Goal: Task Accomplishment & Management: Complete application form

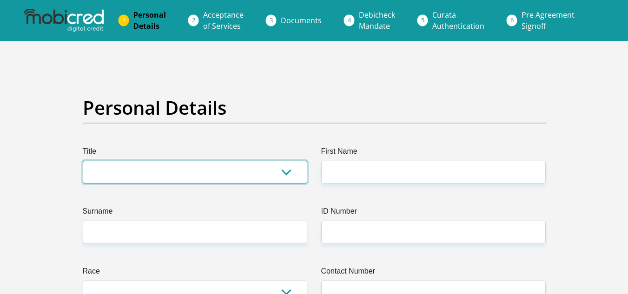
click at [291, 180] on select "Mr Ms Mrs Dr Other" at bounding box center [195, 172] width 225 height 23
select select "Ms"
click at [83, 161] on select "Mr Ms Mrs Dr Other" at bounding box center [195, 172] width 225 height 23
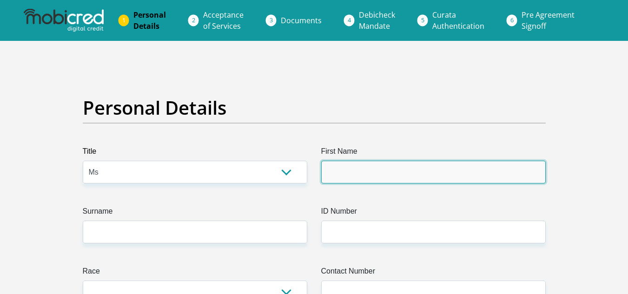
click at [385, 169] on input "First Name" at bounding box center [433, 172] width 225 height 23
type input "Mildret"
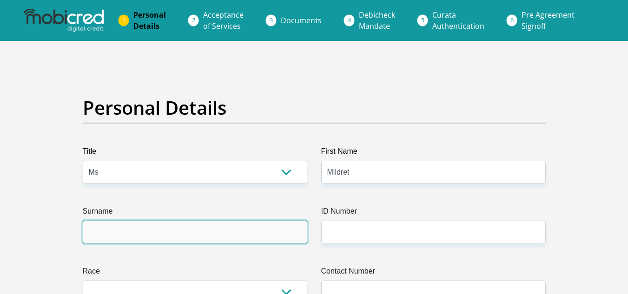
click at [227, 226] on input "Surname" at bounding box center [195, 232] width 225 height 23
type input "Nkhwashu"
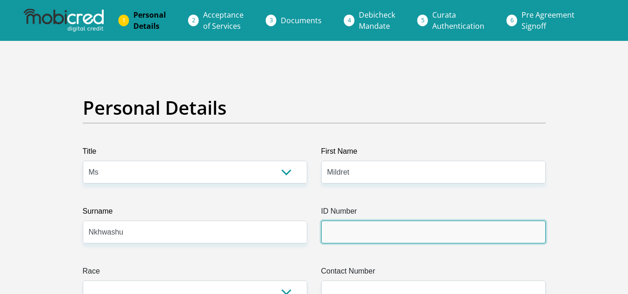
click at [351, 229] on input "ID Number" at bounding box center [433, 232] width 225 height 23
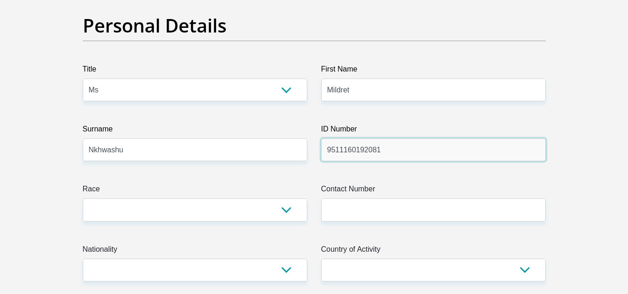
scroll to position [83, 0]
type input "9511160192081"
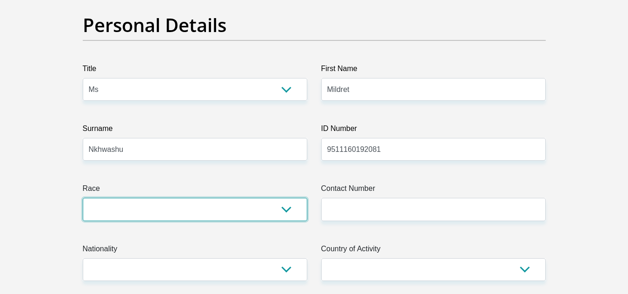
click at [252, 212] on select "Black Coloured Indian White Other" at bounding box center [195, 209] width 225 height 23
select select "1"
click at [83, 198] on select "Black Coloured Indian White Other" at bounding box center [195, 209] width 225 height 23
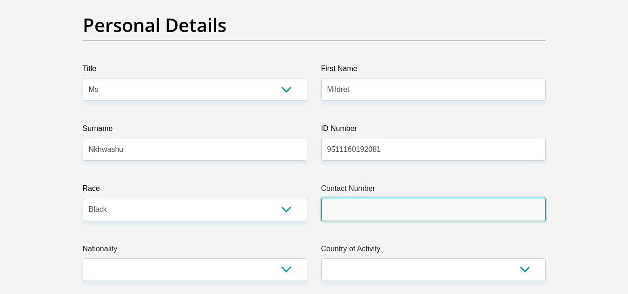
click at [368, 214] on input "Contact Number" at bounding box center [433, 209] width 225 height 23
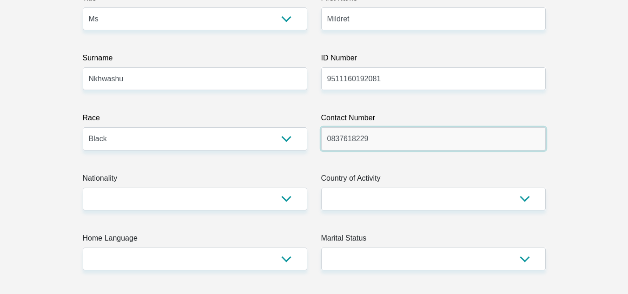
scroll to position [156, 0]
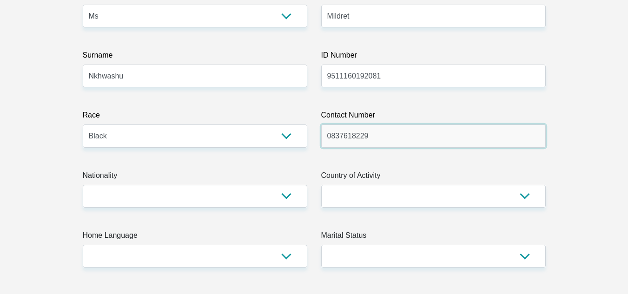
type input "0837618229"
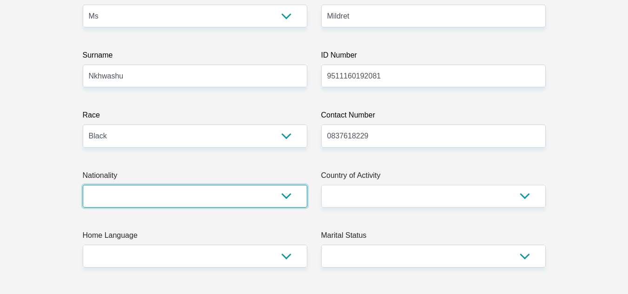
click at [276, 196] on select "South Africa Afghanistan Aland Islands Albania Algeria America Samoa American V…" at bounding box center [195, 196] width 225 height 23
select select "ZAF"
click at [83, 185] on select "South Africa Afghanistan Aland Islands Albania Algeria America Samoa American V…" at bounding box center [195, 196] width 225 height 23
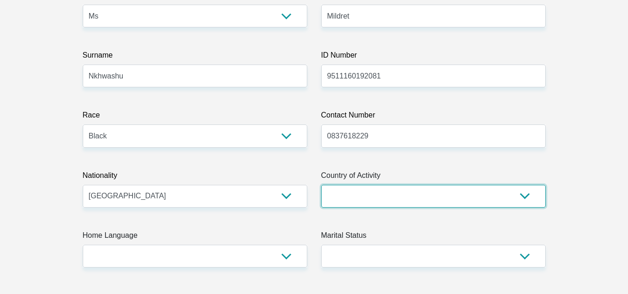
click at [452, 196] on select "South Africa Afghanistan Aland Islands Albania Algeria America Samoa American V…" at bounding box center [433, 196] width 225 height 23
select select "ZAF"
click at [321, 185] on select "South Africa Afghanistan Aland Islands Albania Algeria America Samoa American V…" at bounding box center [433, 196] width 225 height 23
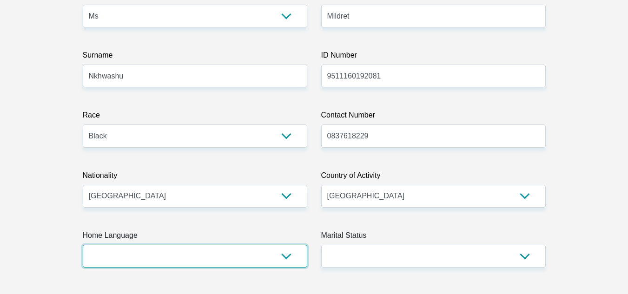
click at [290, 259] on select "Afrikaans English Sepedi South Ndebele Southern Sotho Swati Tsonga Tswana Venda…" at bounding box center [195, 256] width 225 height 23
select select "tso"
click at [83, 245] on select "Afrikaans English Sepedi South Ndebele Southern Sotho Swati Tsonga Tswana Venda…" at bounding box center [195, 256] width 225 height 23
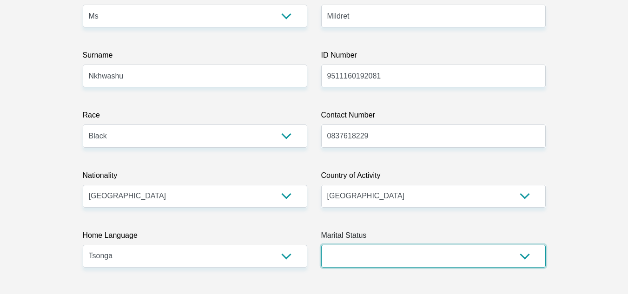
click at [433, 265] on select "Married ANC Single Divorced Widowed Married COP or Customary Law" at bounding box center [433, 256] width 225 height 23
select select "2"
click at [321, 245] on select "Married ANC Single Divorced Widowed Married COP or Customary Law" at bounding box center [433, 256] width 225 height 23
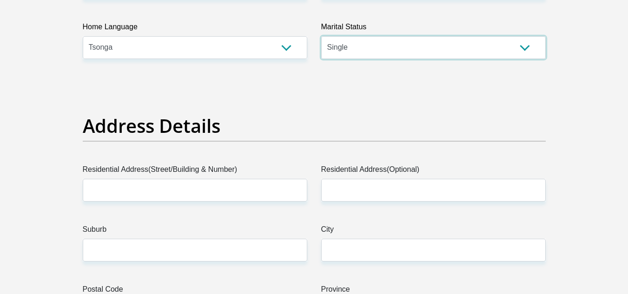
scroll to position [366, 0]
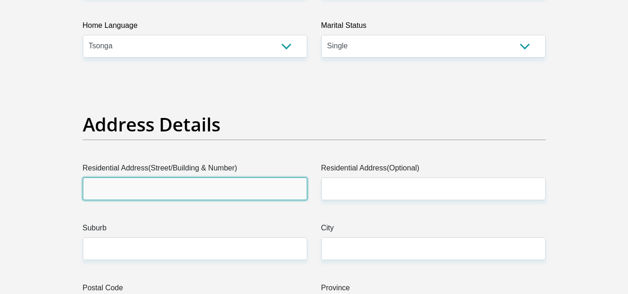
click at [137, 186] on input "Residential Address(Street/Building & Number)" at bounding box center [195, 189] width 225 height 23
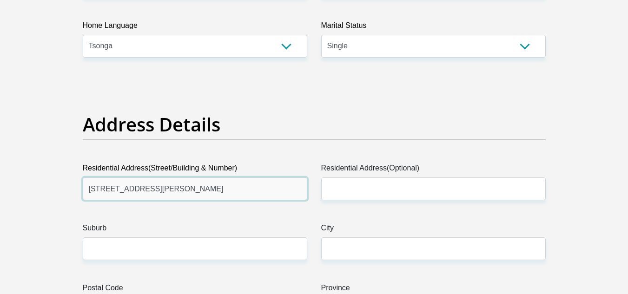
type input "111 Chambord, 210 Albertus street"
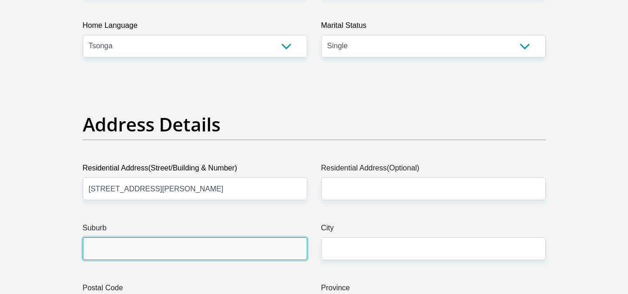
click at [185, 254] on input "Suburb" at bounding box center [195, 249] width 225 height 23
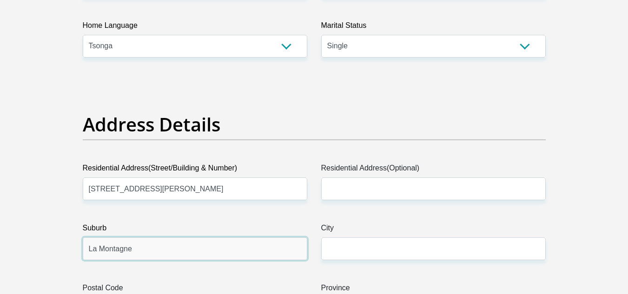
type input "La Montagne"
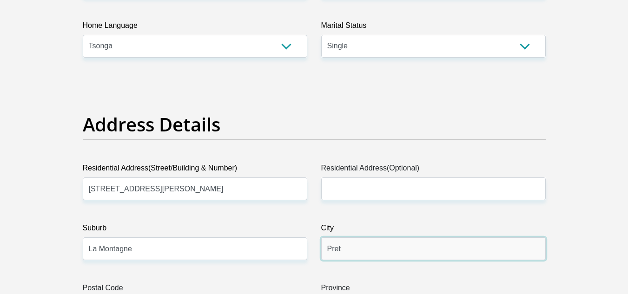
type input "Pretoria"
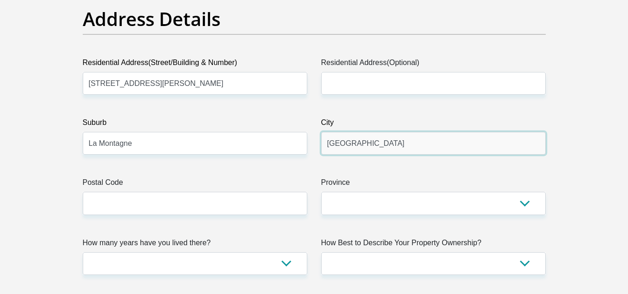
scroll to position [477, 0]
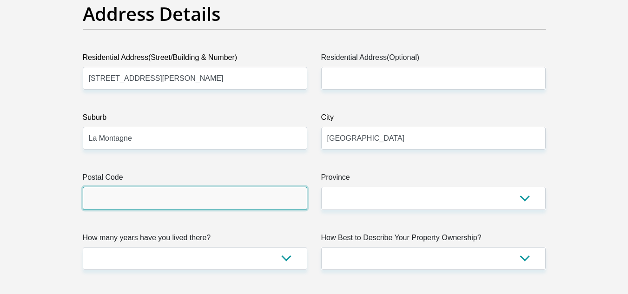
click at [193, 200] on input "Postal Code" at bounding box center [195, 198] width 225 height 23
type input "0184"
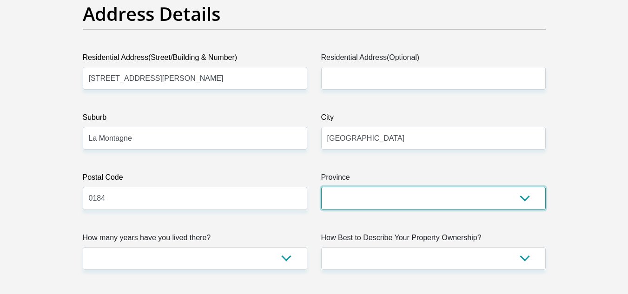
click at [358, 201] on select "Eastern Cape Free State Gauteng KwaZulu-Natal Limpopo Mpumalanga Northern Cape …" at bounding box center [433, 198] width 225 height 23
select select "Gauteng"
click at [321, 187] on select "Eastern Cape Free State Gauteng KwaZulu-Natal Limpopo Mpumalanga Northern Cape …" at bounding box center [433, 198] width 225 height 23
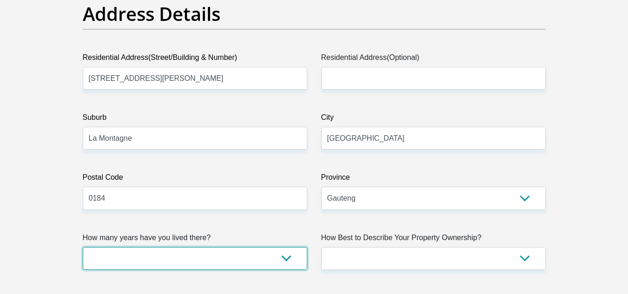
click at [273, 254] on select "less than 1 year 1-3 years 3-5 years 5+ years" at bounding box center [195, 258] width 225 height 23
select select "0"
click at [83, 247] on select "less than 1 year 1-3 years 3-5 years 5+ years" at bounding box center [195, 258] width 225 height 23
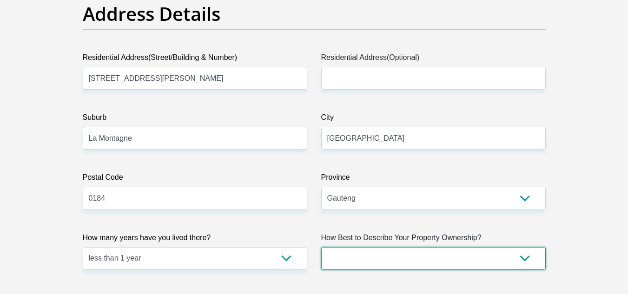
click at [418, 267] on select "Owned Rented Family Owned Company Dwelling" at bounding box center [433, 258] width 225 height 23
select select "Rented"
click at [321, 247] on select "Owned Rented Family Owned Company Dwelling" at bounding box center [433, 258] width 225 height 23
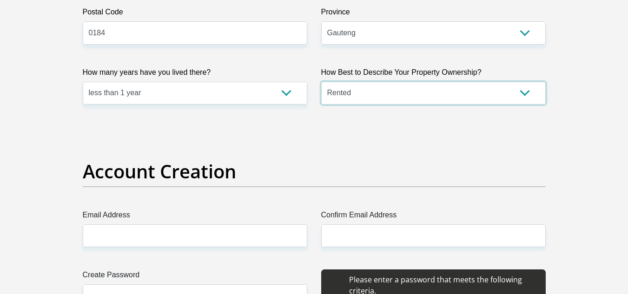
scroll to position [643, 0]
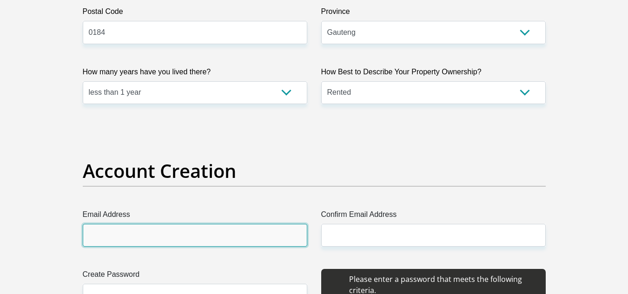
click at [160, 237] on input "Email Address" at bounding box center [195, 235] width 225 height 23
type input "mildretnkhwashu@gmail.com"
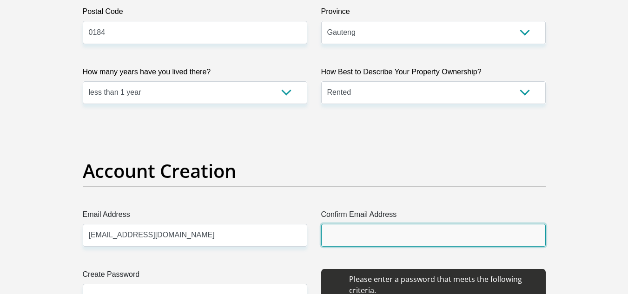
type input "mildretnkhwashu@gmail.com"
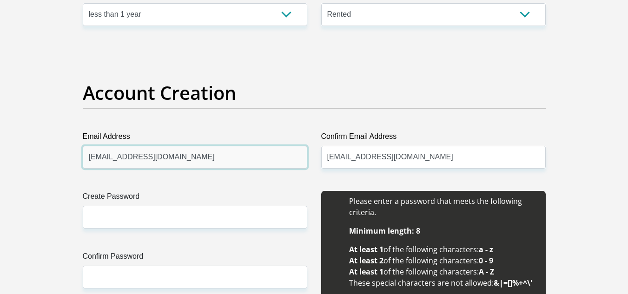
scroll to position [722, 0]
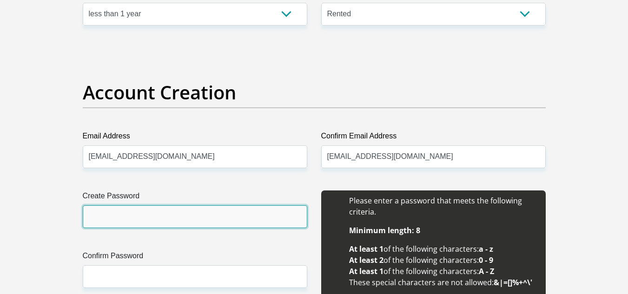
click at [160, 215] on input "Create Password" at bounding box center [195, 217] width 225 height 23
type input "M"
type input "mN19951116."
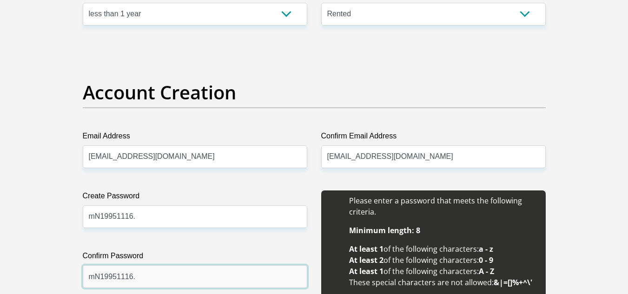
type input "mN19951116."
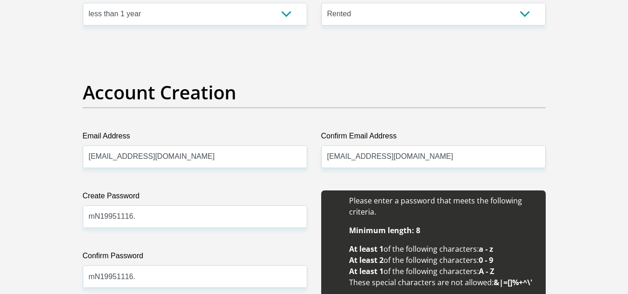
scroll to position [1017, 0]
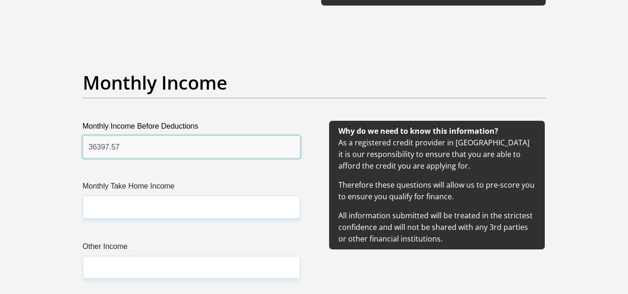
type input "36397.57"
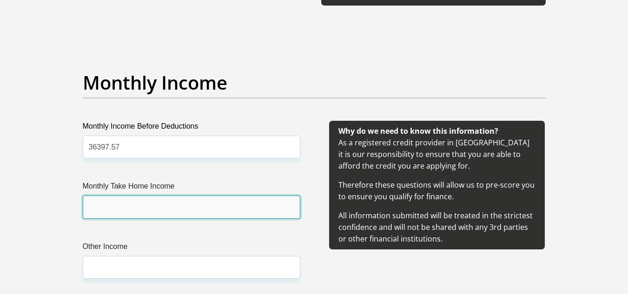
click at [146, 206] on input "Monthly Take Home Income" at bounding box center [192, 207] width 218 height 23
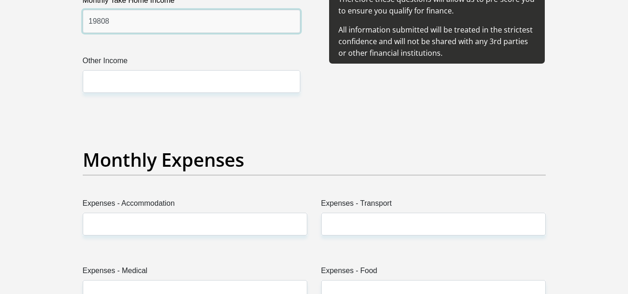
scroll to position [1203, 0]
type input "19808"
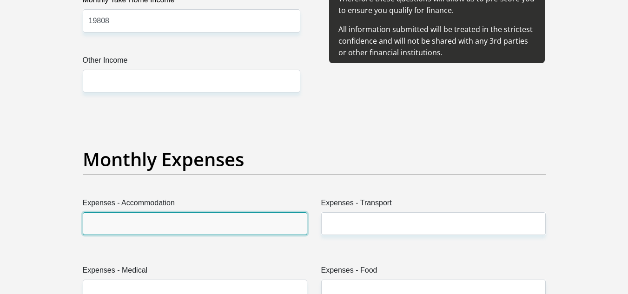
click at [135, 219] on input "Expenses - Accommodation" at bounding box center [195, 224] width 225 height 23
type input "5750"
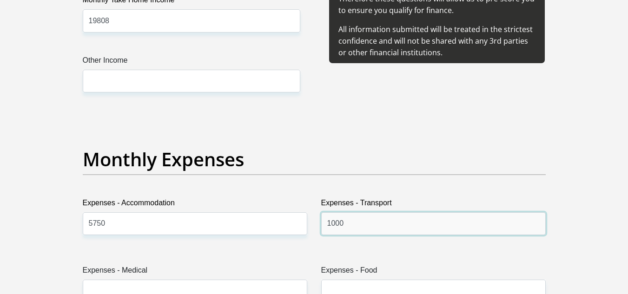
type input "1000"
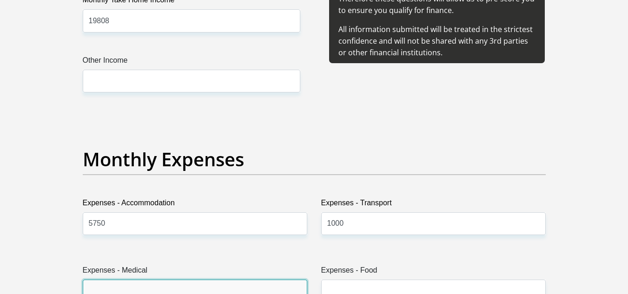
scroll to position [1211, 0]
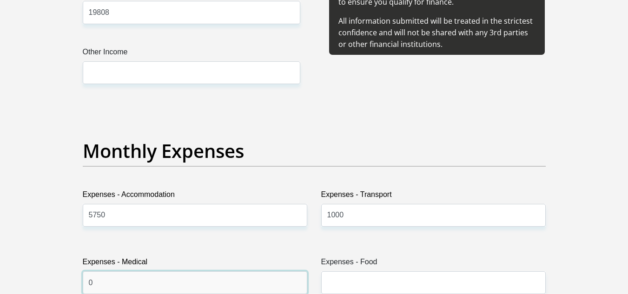
type input "0"
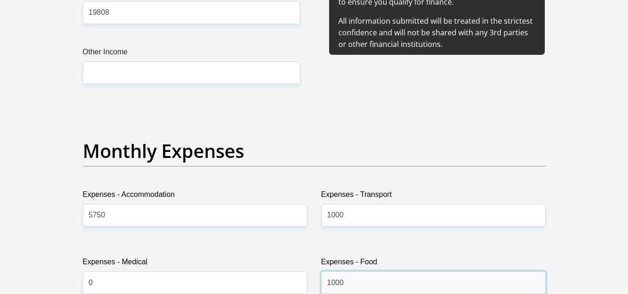
type input "1000"
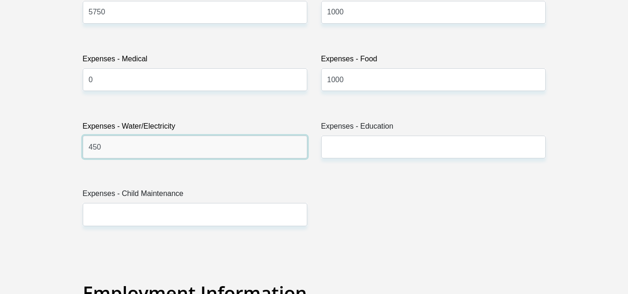
type input "450"
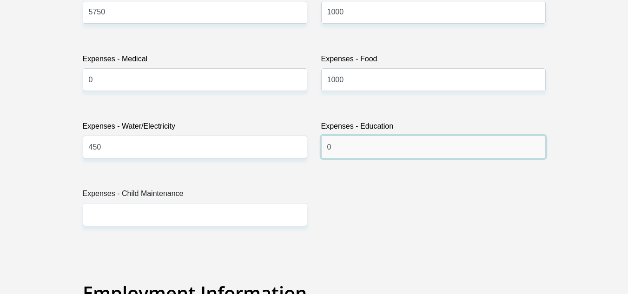
type input "0"
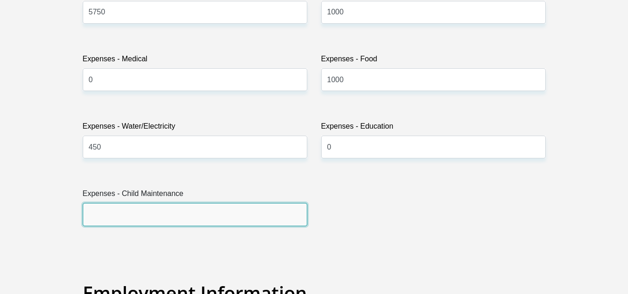
type input "0"
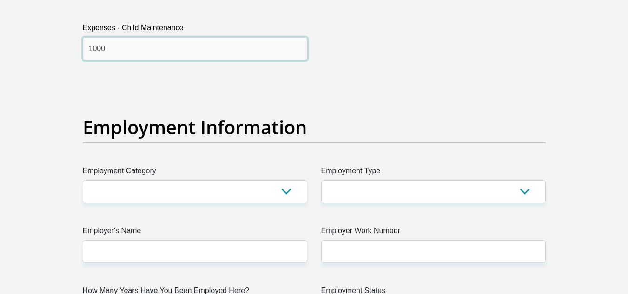
scroll to position [1582, 0]
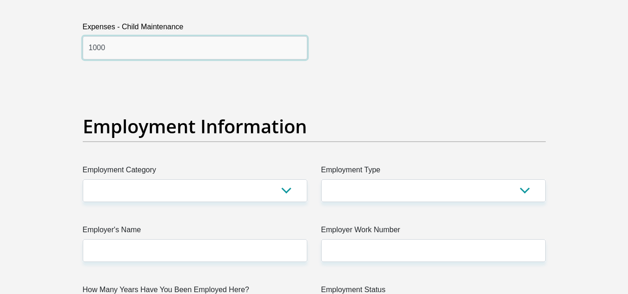
type input "1000"
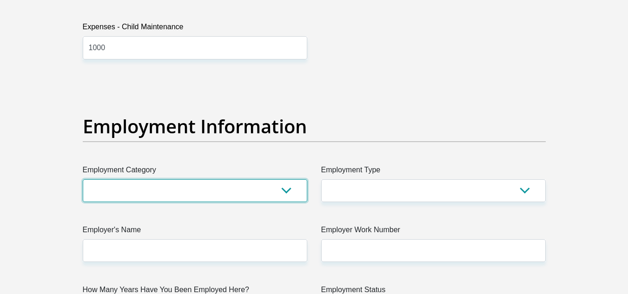
click at [222, 198] on select "AGRICULTURE ALCOHOL & TOBACCO CONSTRUCTION MATERIALS METALLURGY EQUIPMENT FOR R…" at bounding box center [195, 190] width 225 height 23
select select "17"
click at [83, 179] on select "AGRICULTURE ALCOHOL & TOBACCO CONSTRUCTION MATERIALS METALLURGY EQUIPMENT FOR R…" at bounding box center [195, 190] width 225 height 23
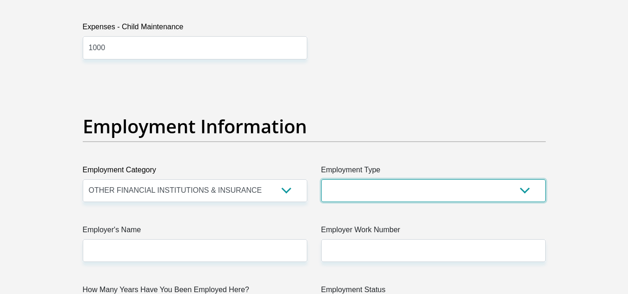
click at [380, 192] on select "College/Lecturer Craft Seller Creative Driver Executive Farmer Forces - Non Com…" at bounding box center [433, 190] width 225 height 23
select select "Unknown/Other"
click at [321, 179] on select "College/Lecturer Craft Seller Creative Driver Executive Farmer Forces - Non Com…" at bounding box center [433, 190] width 225 height 23
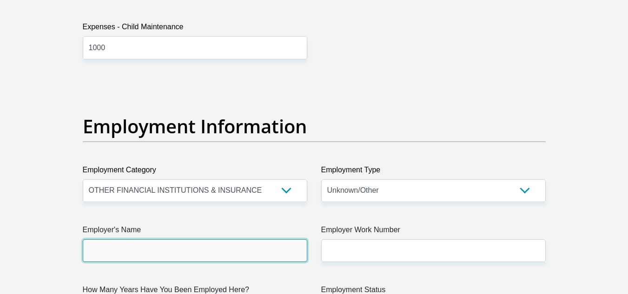
click at [216, 253] on input "Employer's Name" at bounding box center [195, 250] width 225 height 23
type input "iMasFinance"
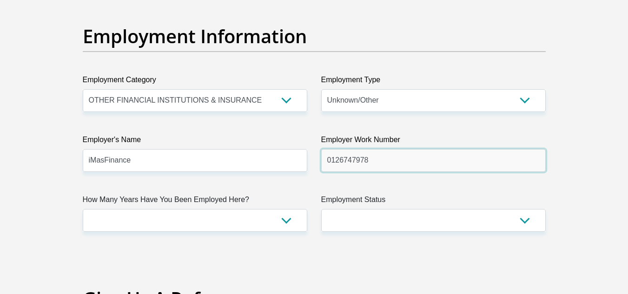
scroll to position [1673, 0]
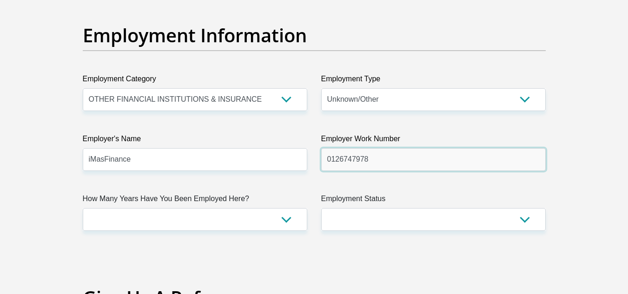
type input "0126747978"
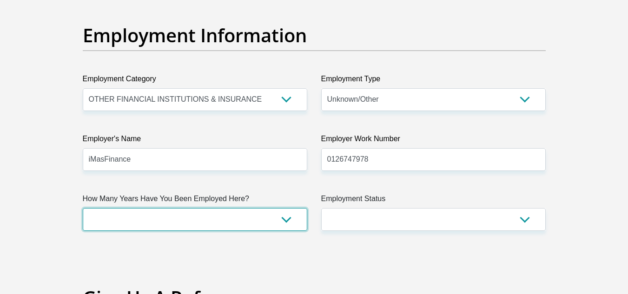
click at [217, 224] on select "less than 1 year 1-3 years 3-5 years 5+ years" at bounding box center [195, 219] width 225 height 23
select select "48"
click at [83, 208] on select "less than 1 year 1-3 years 3-5 years 5+ years" at bounding box center [195, 219] width 225 height 23
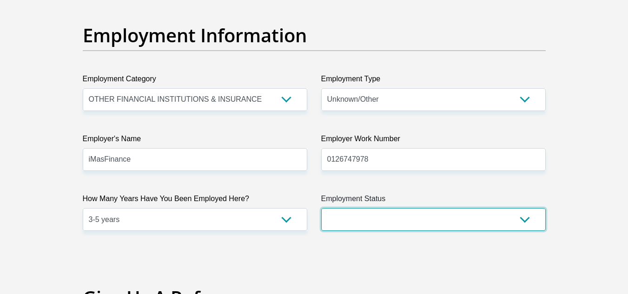
click at [357, 220] on select "Permanent/Full-time Part-time/Casual Contract Worker Self-Employed Housewife Re…" at bounding box center [433, 219] width 225 height 23
select select "1"
click at [321, 208] on select "Permanent/Full-time Part-time/Casual Contract Worker Self-Employed Housewife Re…" at bounding box center [433, 219] width 225 height 23
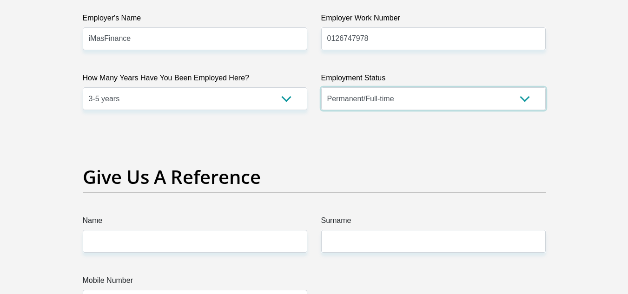
scroll to position [1802, 0]
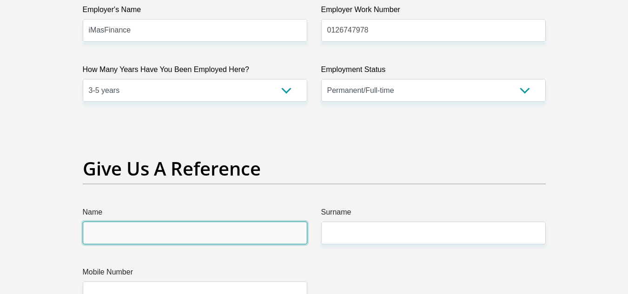
click at [200, 237] on input "Name" at bounding box center [195, 233] width 225 height 23
type input "Malahle"
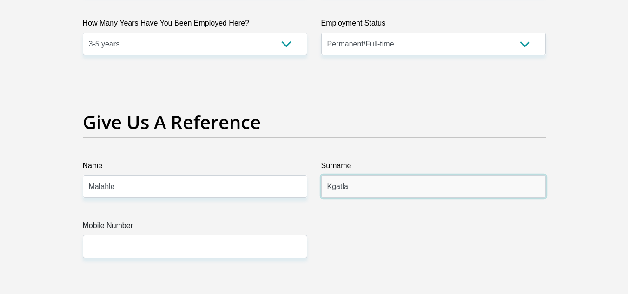
scroll to position [1849, 0]
type input "Kgatla"
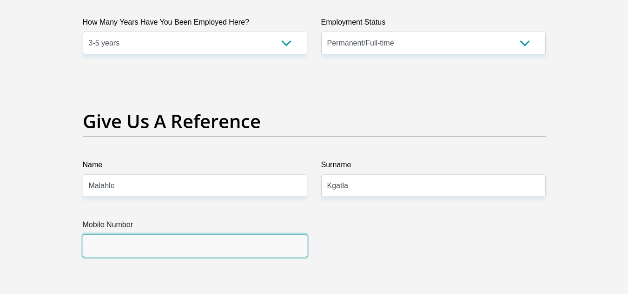
click at [189, 242] on input "Mobile Number" at bounding box center [195, 245] width 225 height 23
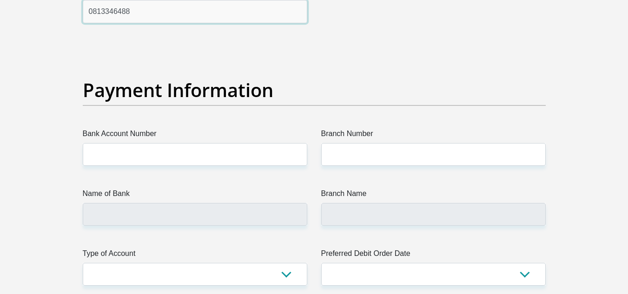
scroll to position [2086, 0]
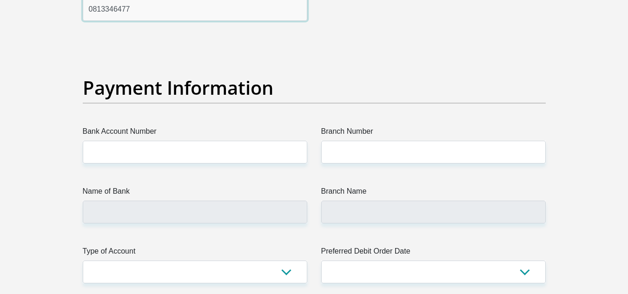
type input "0813346477"
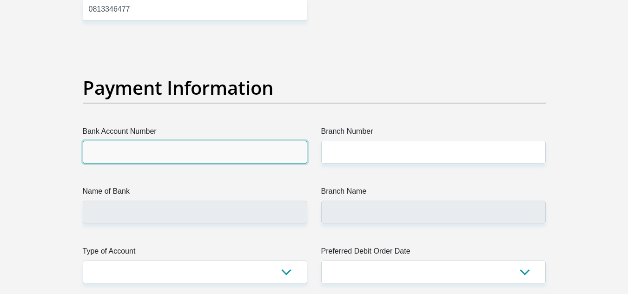
click at [162, 158] on input "Bank Account Number" at bounding box center [195, 152] width 225 height 23
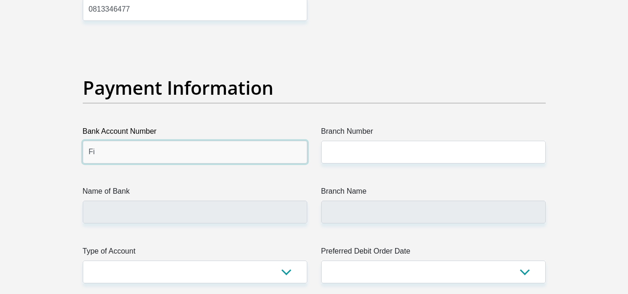
type input "F"
type input "62391072180"
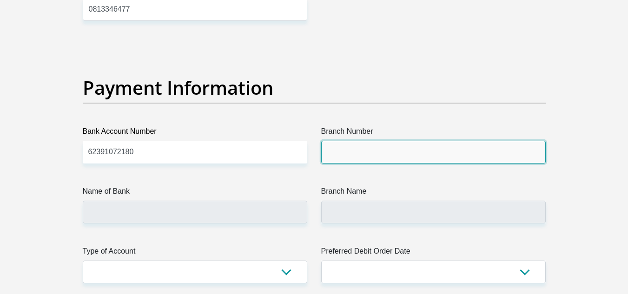
paste input "250655"
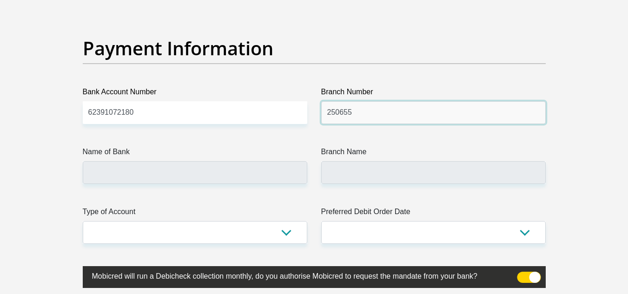
scroll to position [2128, 0]
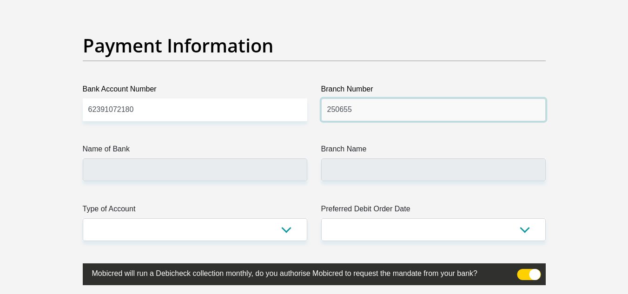
type input "250655"
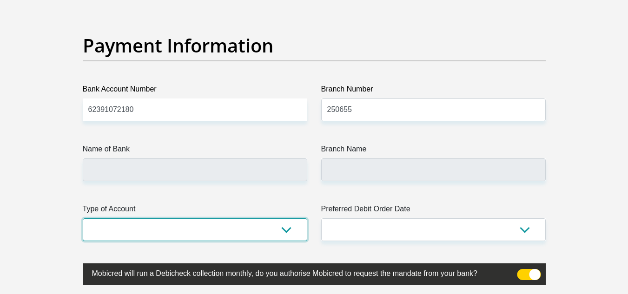
click at [292, 222] on select "Cheque Savings" at bounding box center [195, 230] width 225 height 23
type input "FIRSTRAND BANK"
type input "BRANCH 560"
select select "SAV"
click at [83, 219] on select "Cheque Savings" at bounding box center [195, 230] width 225 height 23
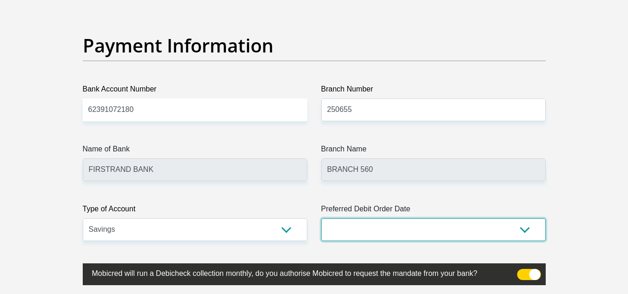
click at [369, 231] on select "1st 2nd 3rd 4th 5th 7th 18th 19th 20th 21st 22nd 23rd 24th 25th 26th 27th 28th …" at bounding box center [433, 230] width 225 height 23
select select "1"
click at [321, 219] on select "1st 2nd 3rd 4th 5th 7th 18th 19th 20th 21st 22nd 23rd 24th 25th 26th 27th 28th …" at bounding box center [433, 230] width 225 height 23
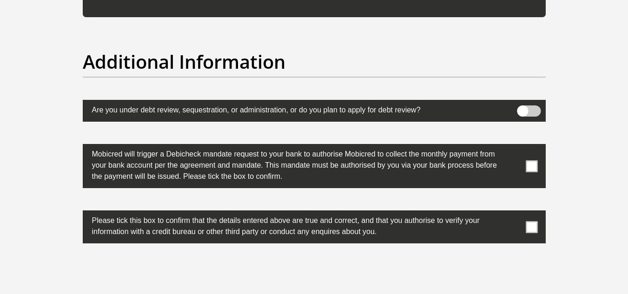
scroll to position [2871, 0]
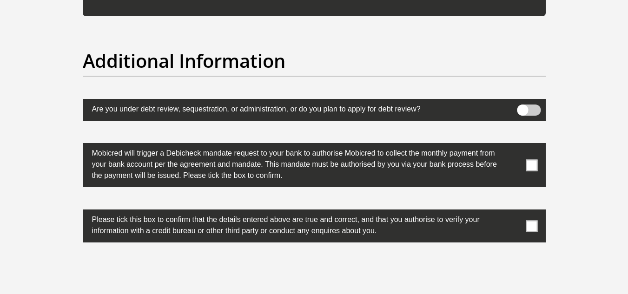
click at [534, 170] on span at bounding box center [532, 166] width 12 height 12
click at [513, 146] on input "checkbox" at bounding box center [513, 146] width 0 height 0
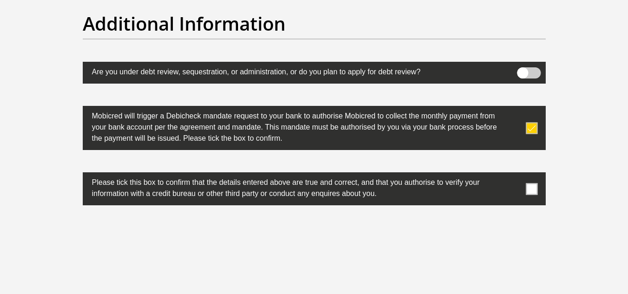
scroll to position [2909, 0]
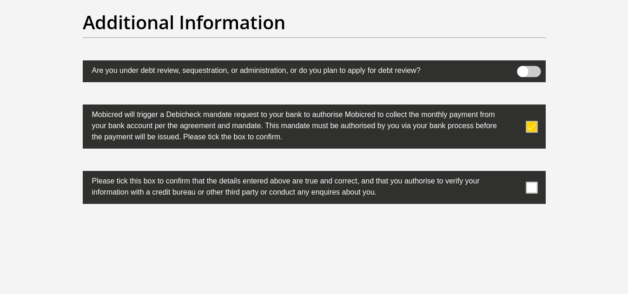
click at [535, 187] on span at bounding box center [532, 188] width 12 height 12
click at [513, 173] on input "checkbox" at bounding box center [513, 173] width 0 height 0
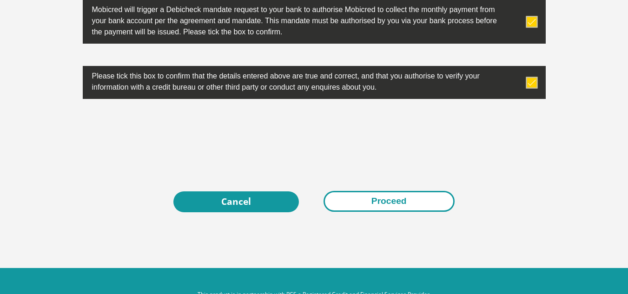
scroll to position [3020, 0]
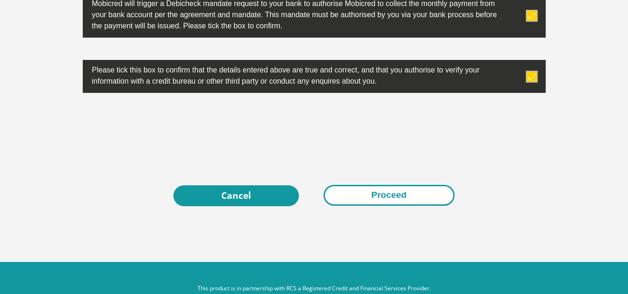
click at [379, 194] on button "Proceed" at bounding box center [389, 195] width 131 height 21
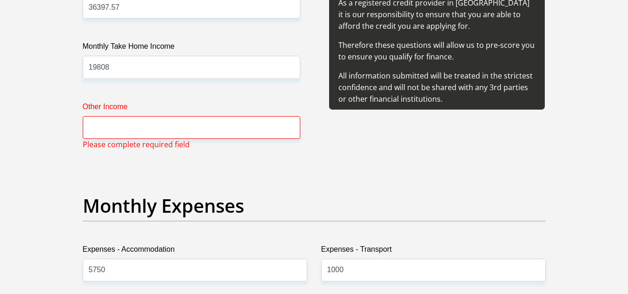
scroll to position [1156, 0]
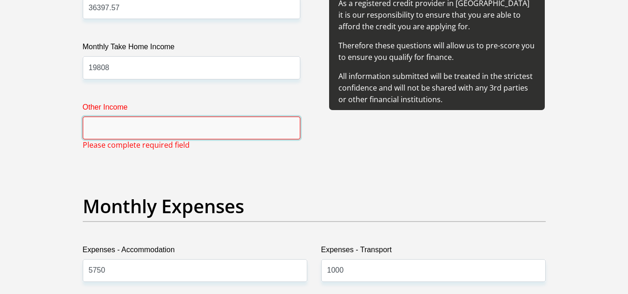
click at [114, 130] on input "Other Income" at bounding box center [192, 128] width 218 height 23
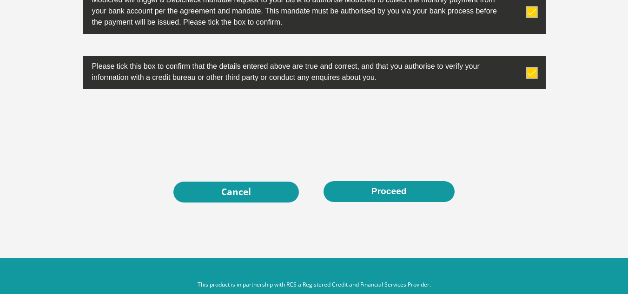
scroll to position [3042, 0]
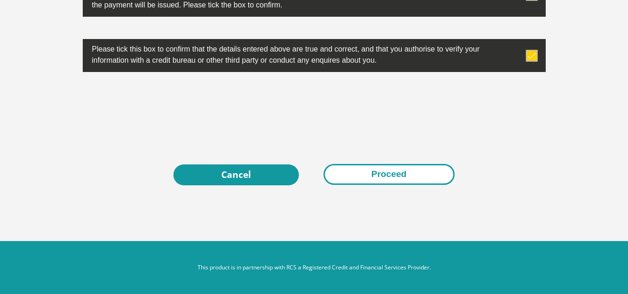
type input "0"
click at [427, 180] on button "Proceed" at bounding box center [389, 174] width 131 height 21
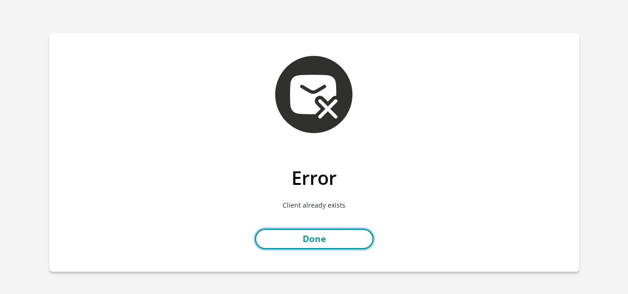
click at [328, 233] on link "Done" at bounding box center [314, 239] width 119 height 21
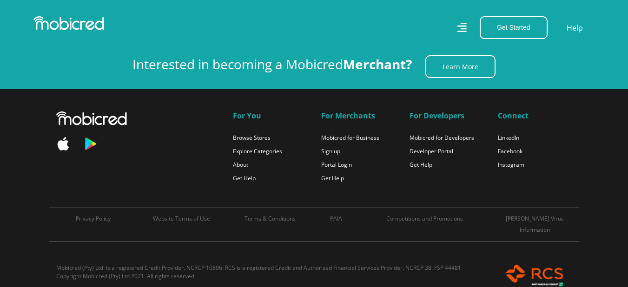
scroll to position [0, 1193]
click at [88, 26] on img at bounding box center [68, 23] width 71 height 14
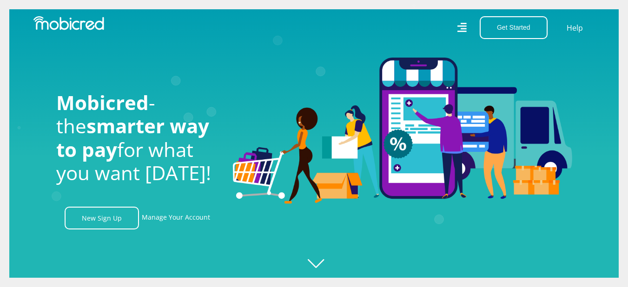
scroll to position [0, 663]
click at [171, 227] on link "Manage Your Account" at bounding box center [176, 218] width 68 height 23
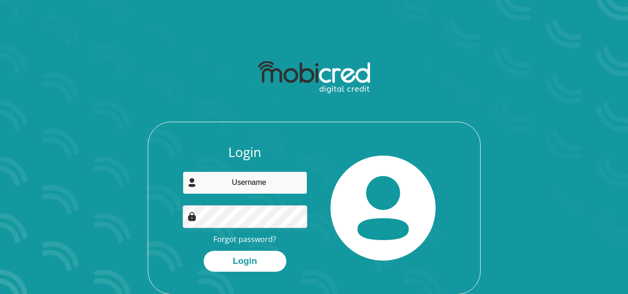
click at [239, 193] on input "email" at bounding box center [245, 183] width 125 height 23
type input "mildretnkhwashu@gmail.com"
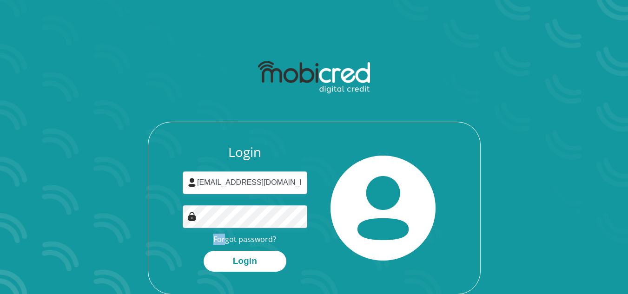
click at [227, 214] on div "Login mildretnkhwashu@gmail.com Forgot password? Login" at bounding box center [245, 208] width 139 height 127
click at [251, 255] on button "Login" at bounding box center [245, 261] width 83 height 21
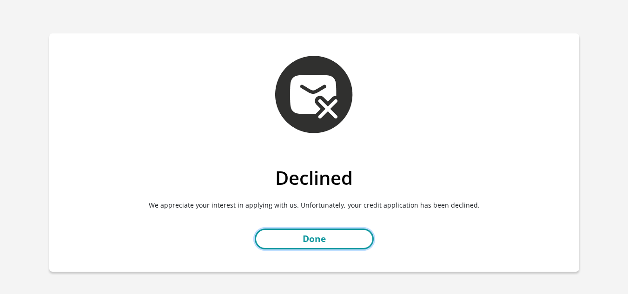
click at [358, 246] on link "Done" at bounding box center [314, 239] width 119 height 21
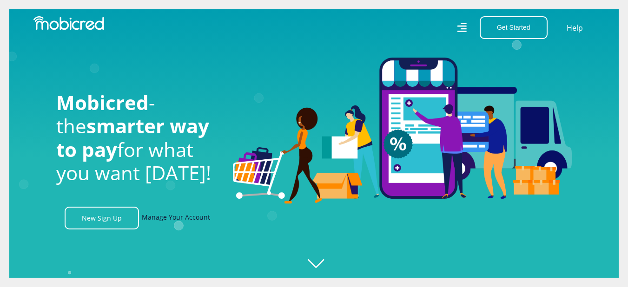
click at [192, 220] on link "Manage Your Account" at bounding box center [176, 218] width 68 height 23
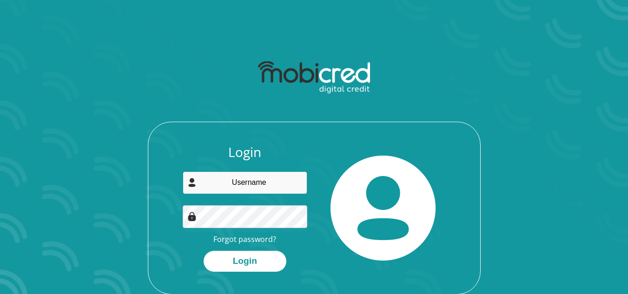
click at [258, 188] on input "email" at bounding box center [245, 183] width 125 height 23
type input "[EMAIL_ADDRESS][DOMAIN_NAME]"
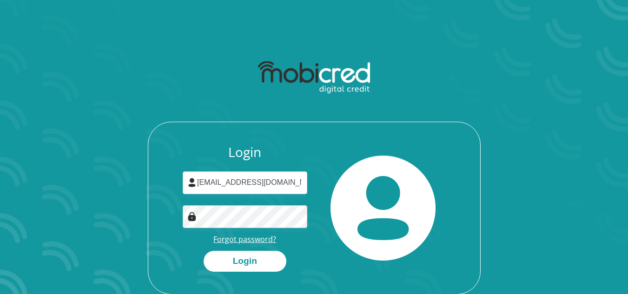
click at [246, 236] on link "Forgot password?" at bounding box center [244, 239] width 63 height 10
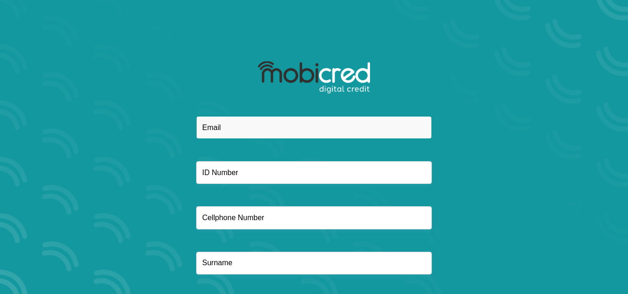
click at [239, 134] on input "email" at bounding box center [314, 127] width 236 height 23
type input "[EMAIL_ADDRESS][DOMAIN_NAME]"
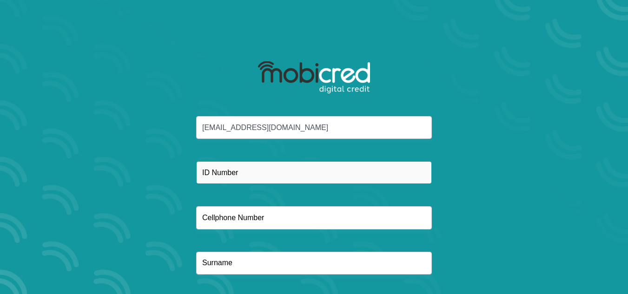
click at [271, 175] on input "text" at bounding box center [314, 172] width 236 height 23
type input "9511160192081"
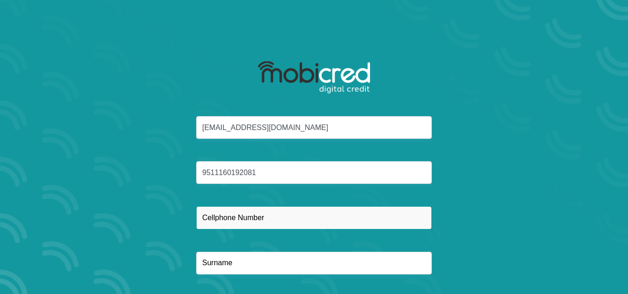
click at [234, 225] on input "text" at bounding box center [314, 217] width 236 height 23
type input "0837618229"
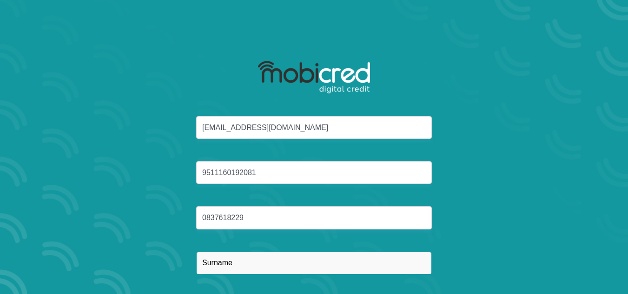
click at [249, 263] on input "text" at bounding box center [314, 263] width 236 height 23
type input "Nkhwashu"
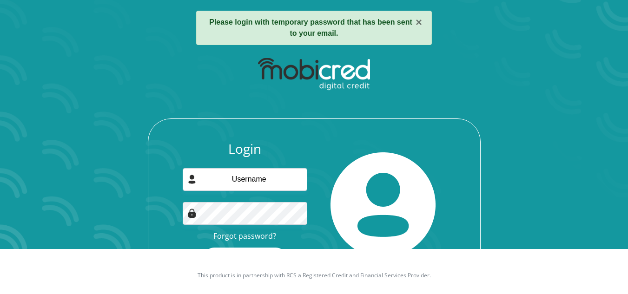
scroll to position [46, 0]
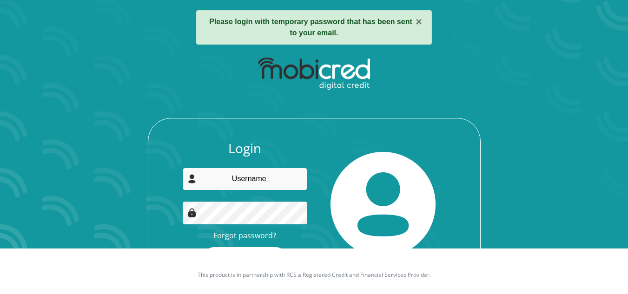
click at [241, 189] on input "email" at bounding box center [245, 179] width 125 height 23
type input "mildretnkhwashu@gmail.com"
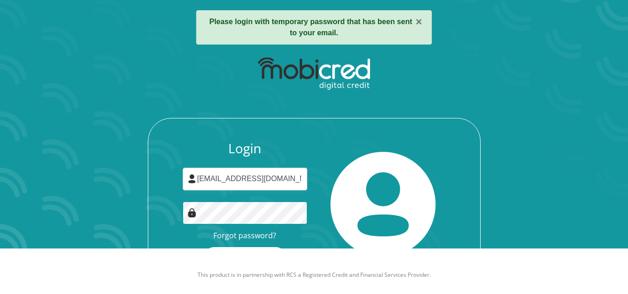
scroll to position [64, 0]
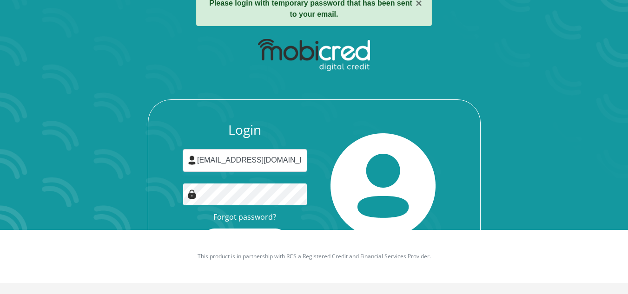
click at [204, 229] on button "Login" at bounding box center [245, 239] width 83 height 21
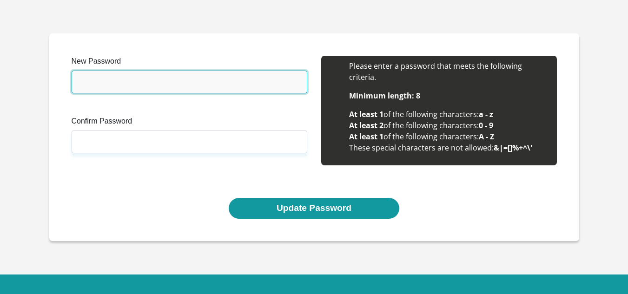
click at [153, 73] on input "New Password" at bounding box center [190, 82] width 236 height 23
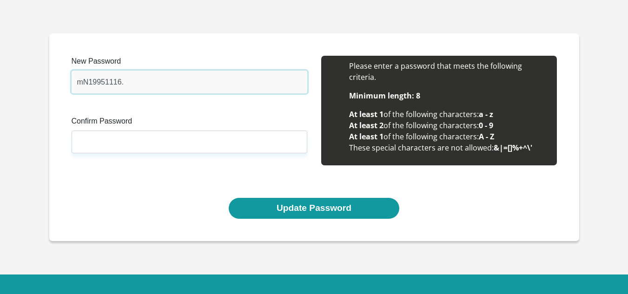
type input "mN19951116."
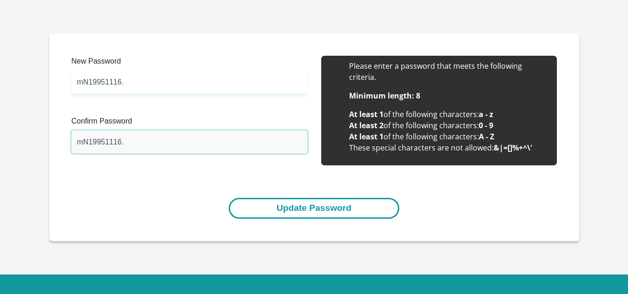
type input "mN19951116."
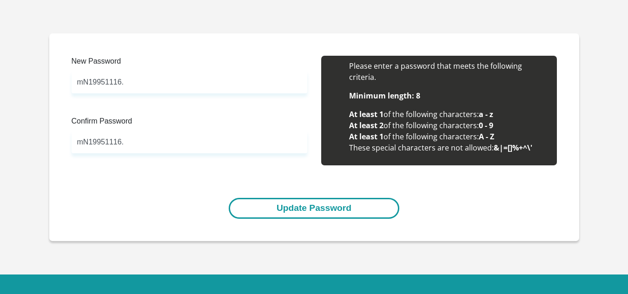
click at [336, 212] on button "Update Password" at bounding box center [314, 208] width 171 height 21
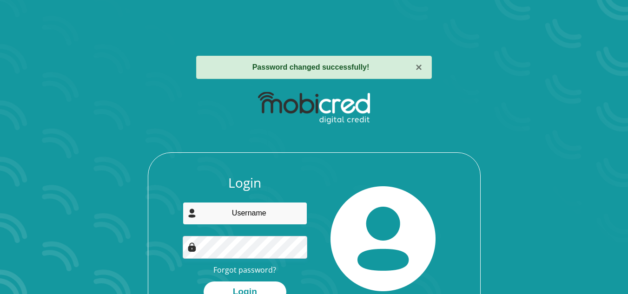
click at [271, 219] on input "email" at bounding box center [245, 213] width 125 height 23
type input "mildretnkhwashu@gmail.com"
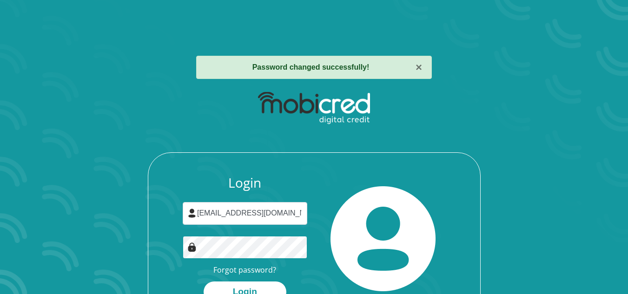
click at [204, 282] on button "Login" at bounding box center [245, 292] width 83 height 21
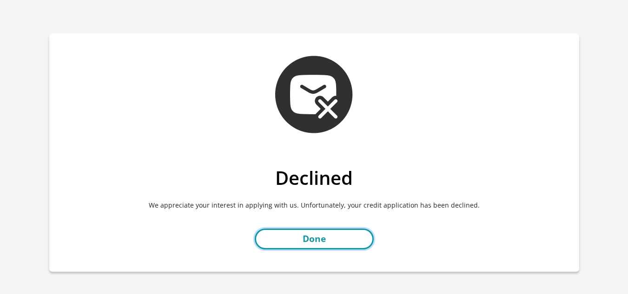
click at [330, 240] on link "Done" at bounding box center [314, 239] width 119 height 21
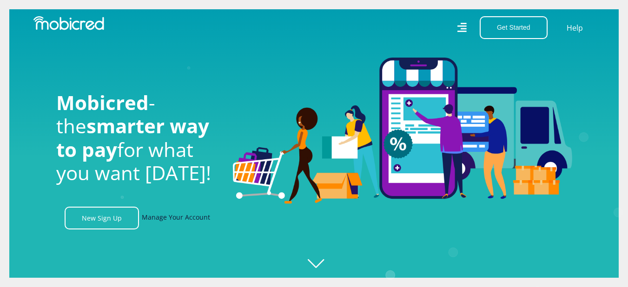
click at [185, 225] on link "Manage Your Account" at bounding box center [176, 218] width 68 height 23
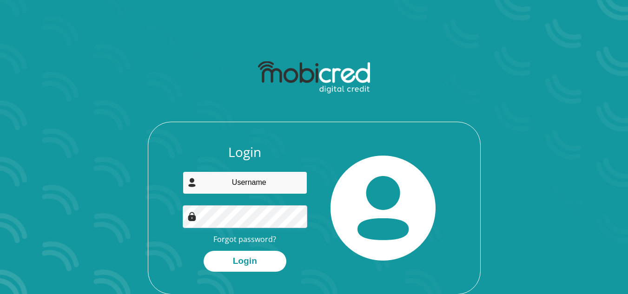
click at [259, 176] on input "email" at bounding box center [245, 183] width 125 height 23
type input "[EMAIL_ADDRESS][DOMAIN_NAME]"
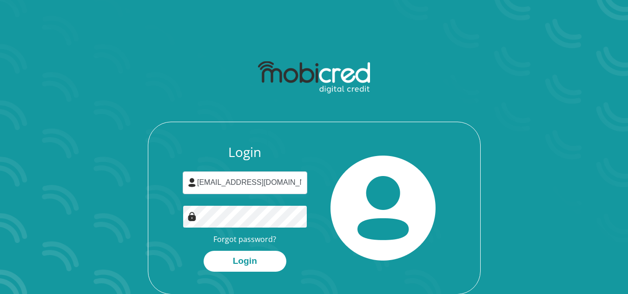
click at [204, 251] on button "Login" at bounding box center [245, 261] width 83 height 21
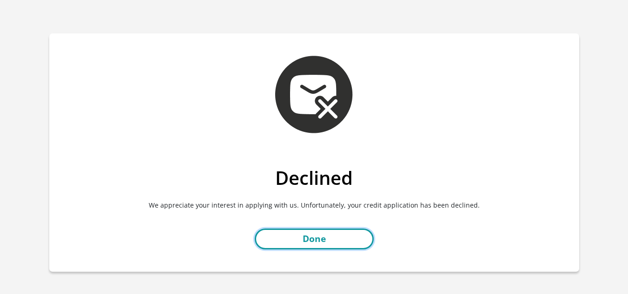
click at [325, 235] on link "Done" at bounding box center [314, 239] width 119 height 21
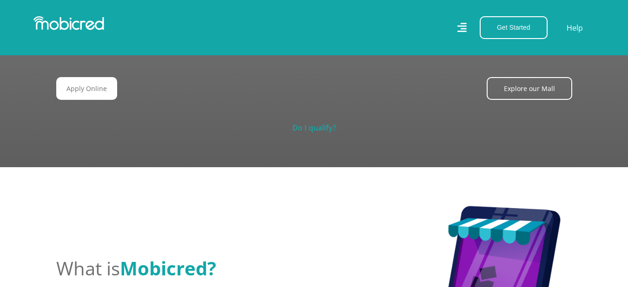
scroll to position [0, 1590]
click at [322, 123] on link "Do I qualify?" at bounding box center [314, 128] width 44 height 10
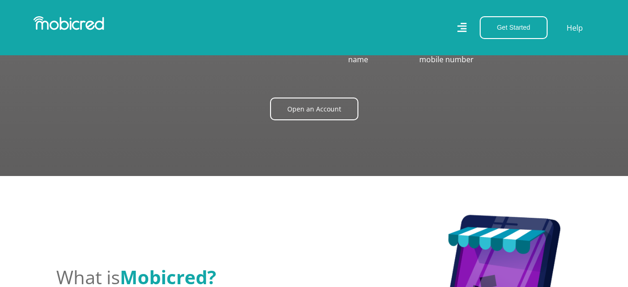
scroll to position [1331, 0]
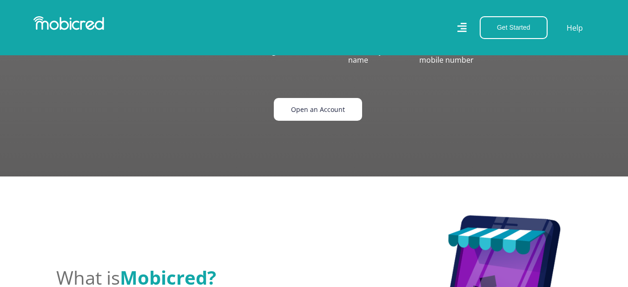
click at [313, 104] on link "Open an Account" at bounding box center [318, 109] width 88 height 23
